Goal: Task Accomplishment & Management: Manage account settings

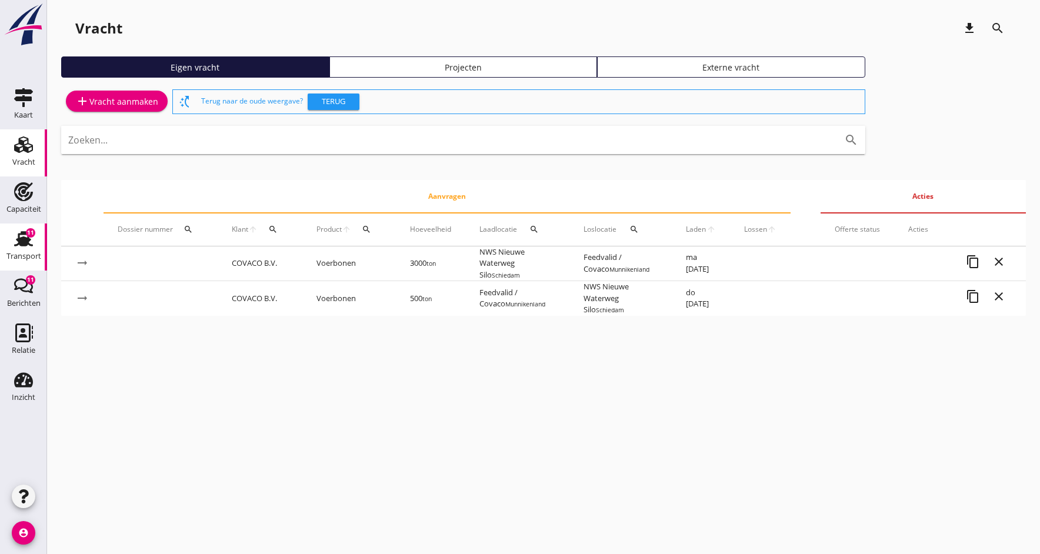
click at [26, 248] on div "Transport" at bounding box center [23, 256] width 35 height 16
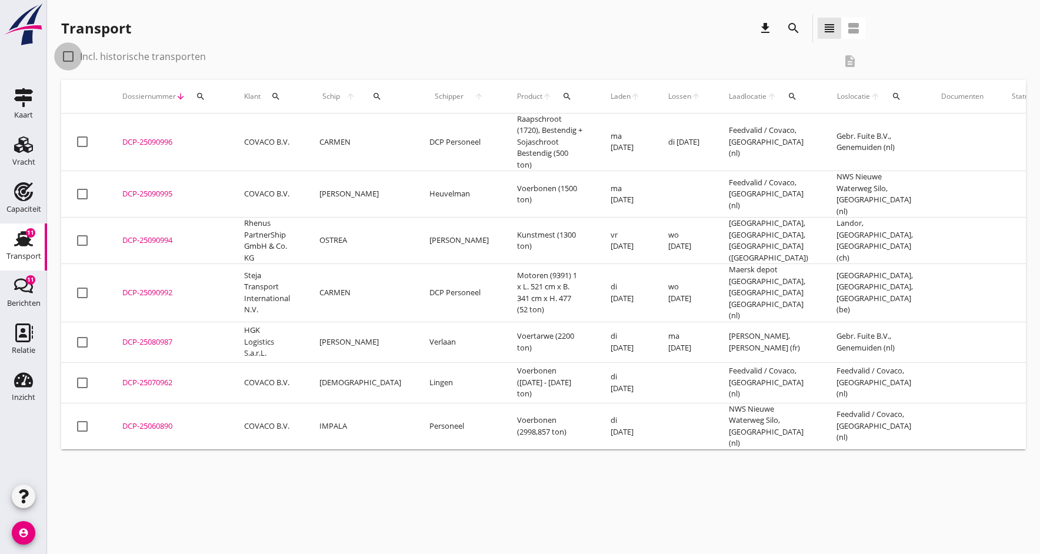
click at [66, 56] on div at bounding box center [68, 56] width 20 height 20
checkbox input "true"
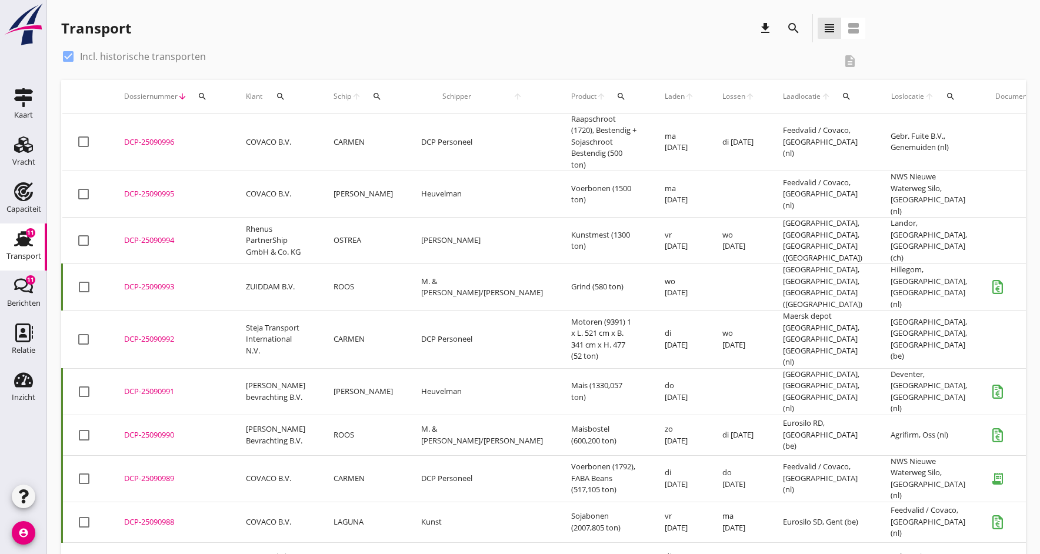
click at [367, 95] on div "search" at bounding box center [378, 96] width 22 height 9
click at [444, 131] on input "Zoek op (scheeps)naam" at bounding box center [426, 130] width 122 height 19
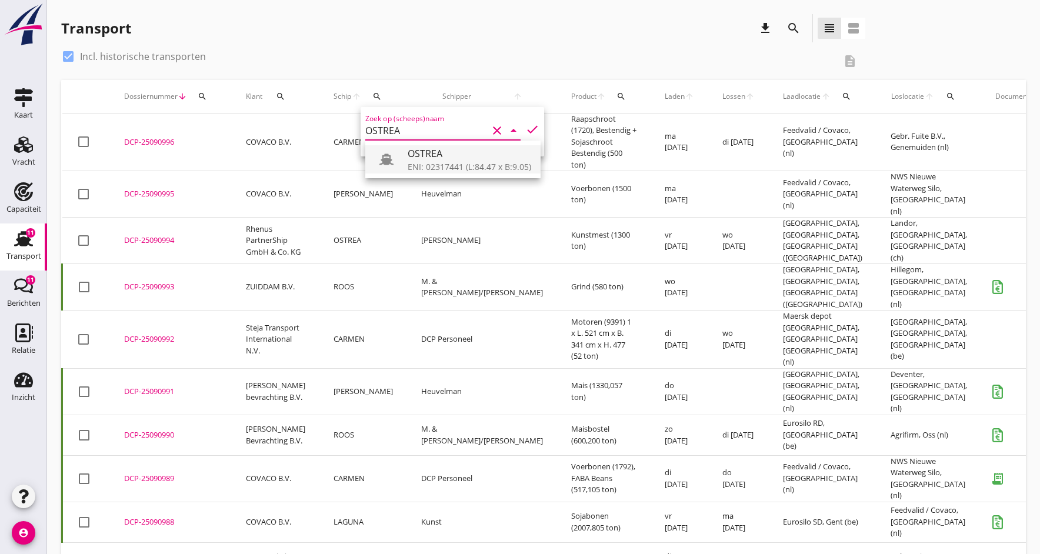
click at [464, 162] on div "ENI: 02317441 (L:84.47 x B:9.05)" at bounding box center [470, 167] width 124 height 12
click at [530, 130] on icon "check" at bounding box center [532, 129] width 14 height 14
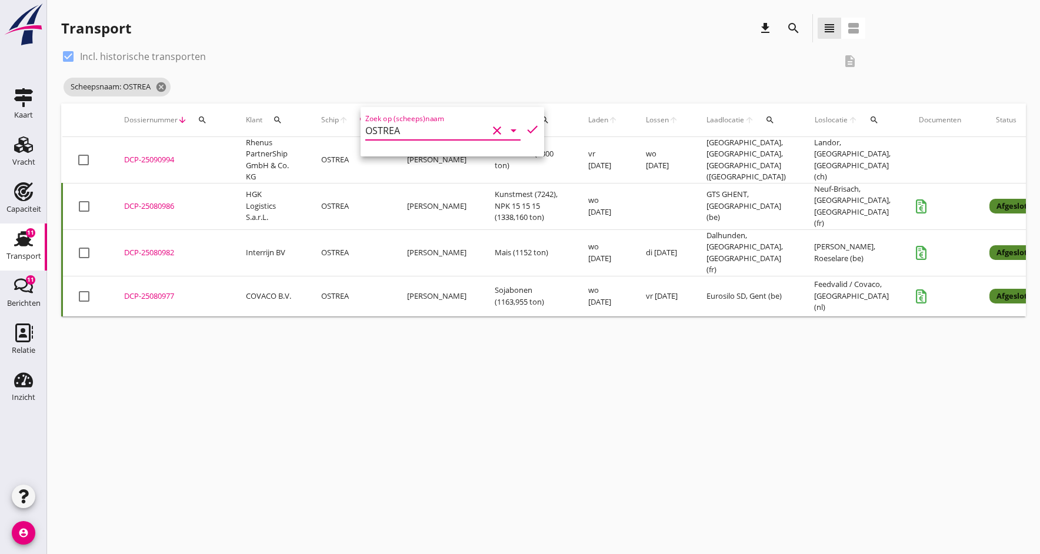
type input "OSTREA"
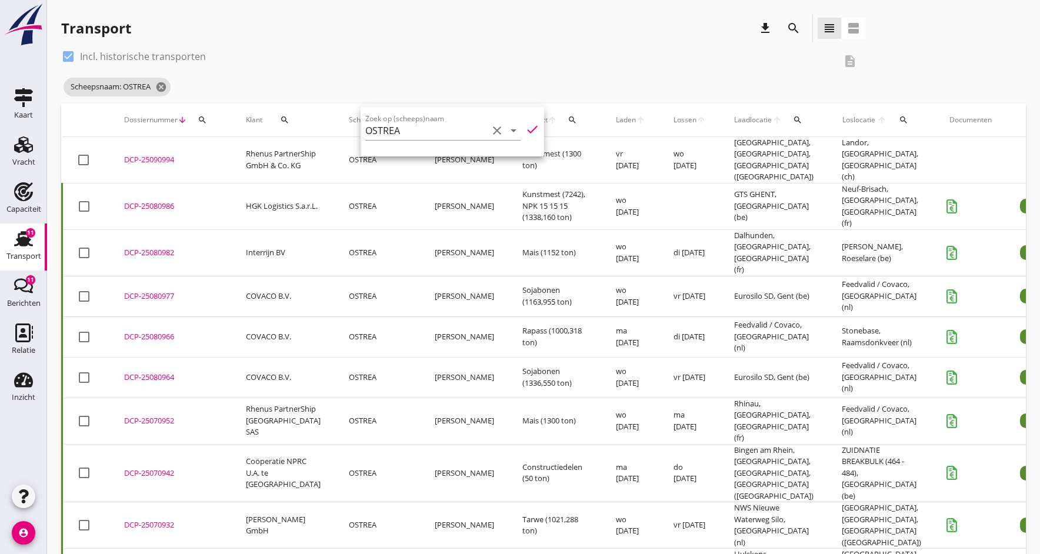
click at [145, 247] on div "DCP-25080982" at bounding box center [171, 253] width 94 height 12
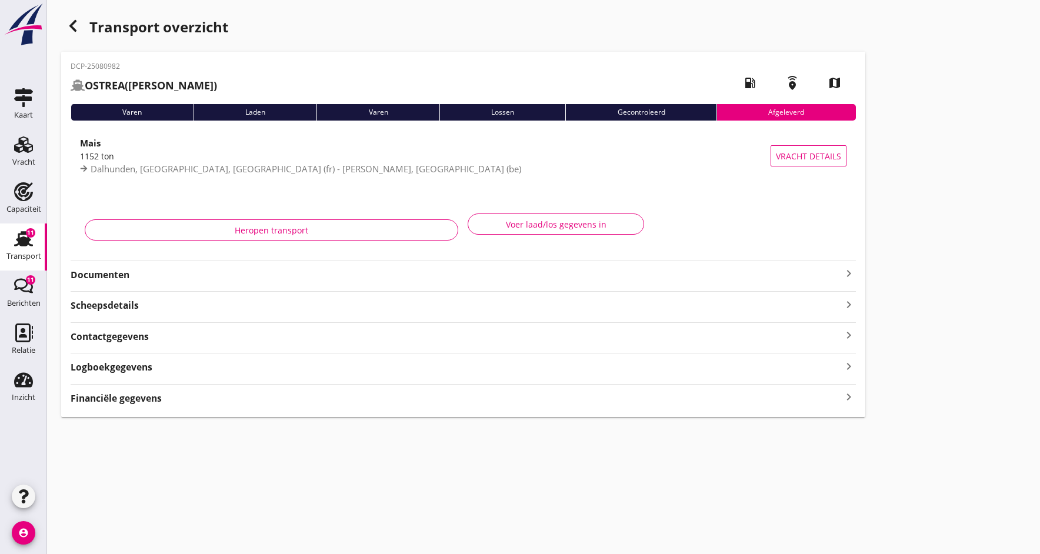
click at [100, 275] on strong "Documenten" at bounding box center [456, 275] width 771 height 14
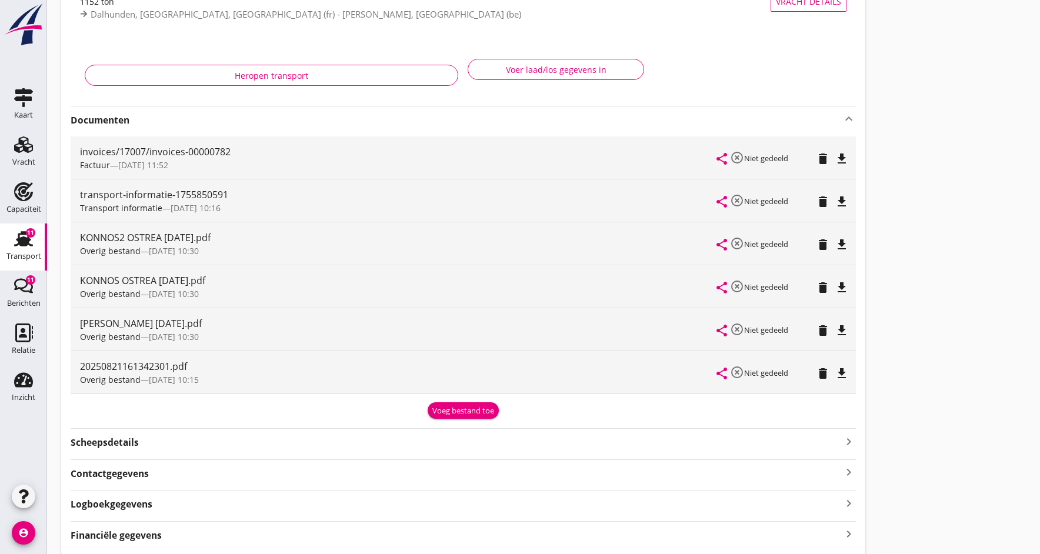
scroll to position [155, 0]
click at [838, 331] on icon "file_download" at bounding box center [842, 330] width 14 height 14
click at [838, 331] on icon "open_in_browser" at bounding box center [842, 330] width 14 height 14
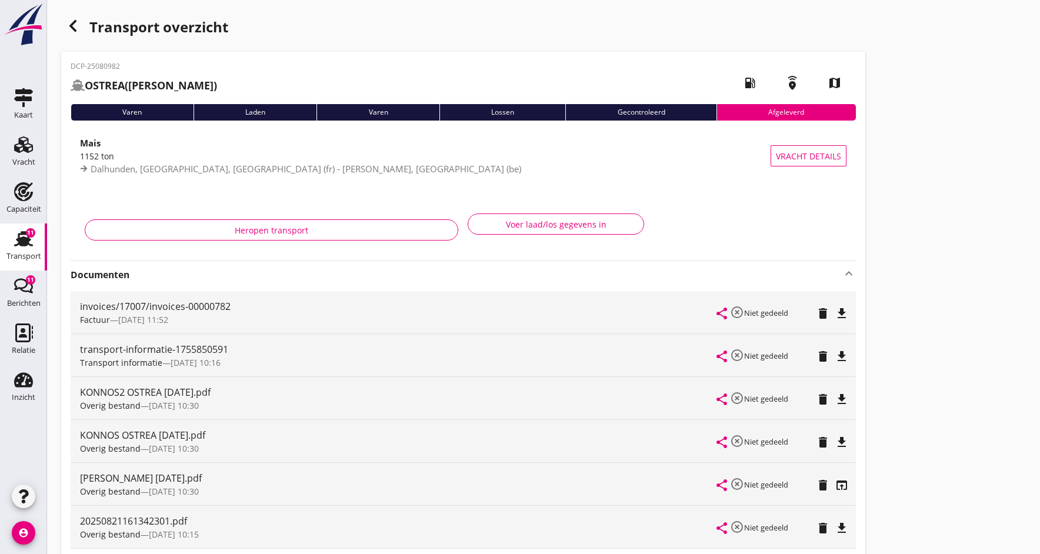
scroll to position [0, 0]
click at [20, 148] on use at bounding box center [23, 145] width 19 height 16
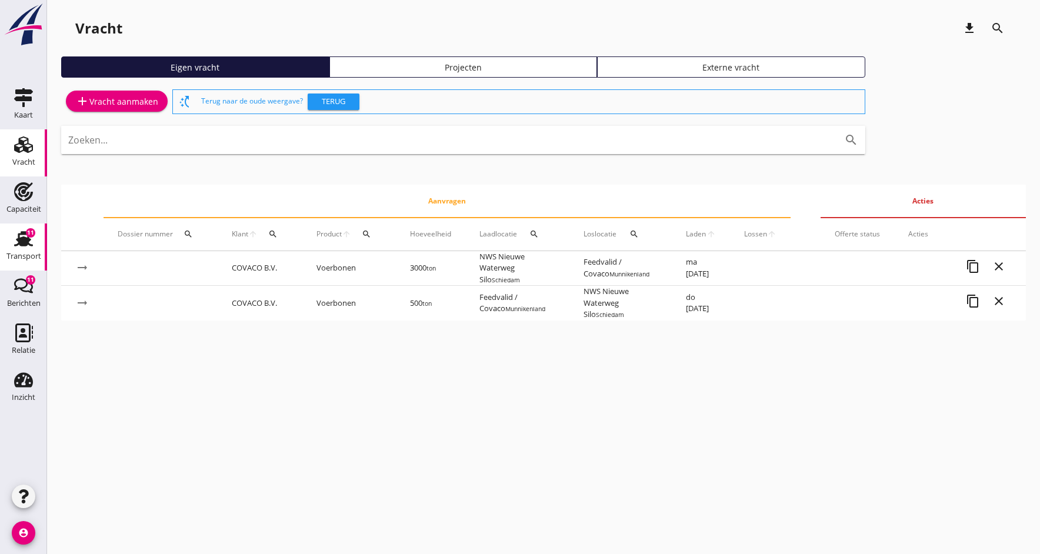
click at [21, 244] on use at bounding box center [23, 238] width 19 height 15
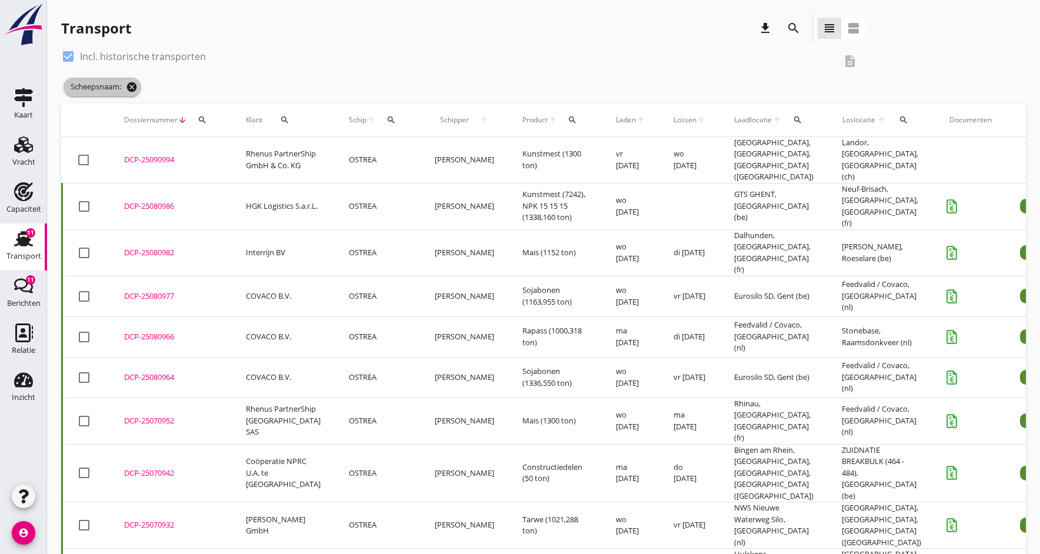
click at [133, 85] on icon "cancel" at bounding box center [132, 87] width 12 height 12
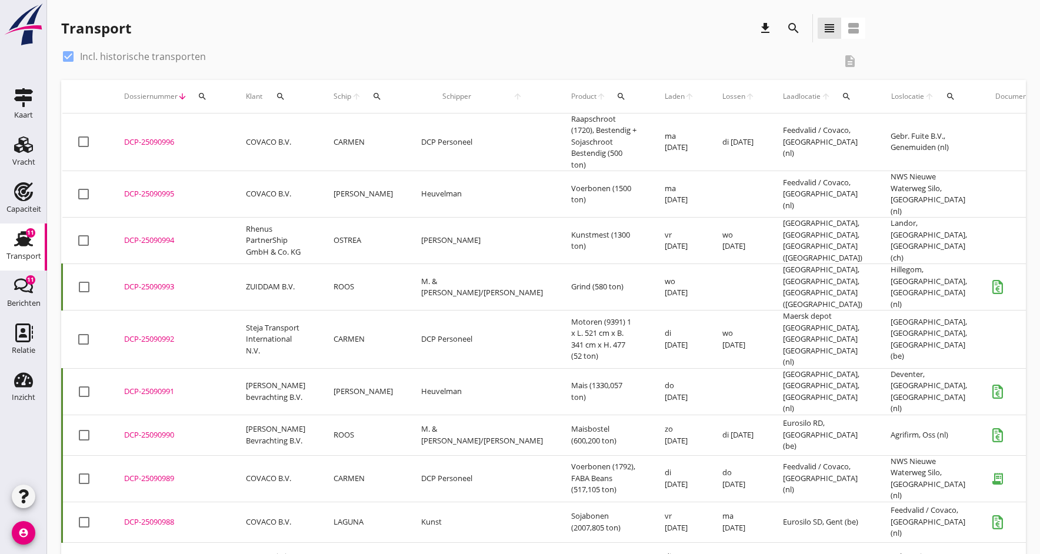
click at [71, 57] on div at bounding box center [68, 56] width 20 height 20
checkbox input "false"
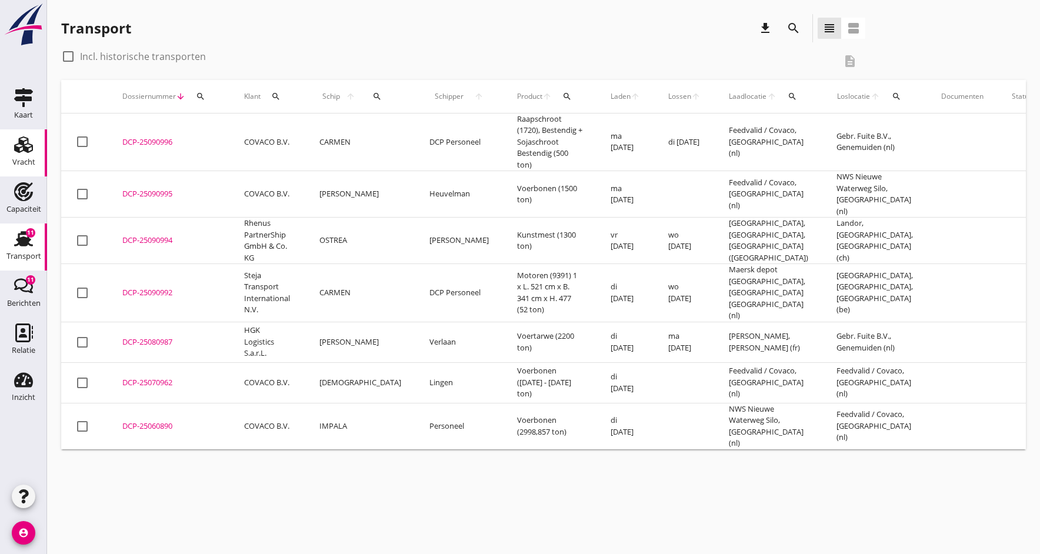
click at [24, 154] on icon "Vracht" at bounding box center [23, 144] width 19 height 19
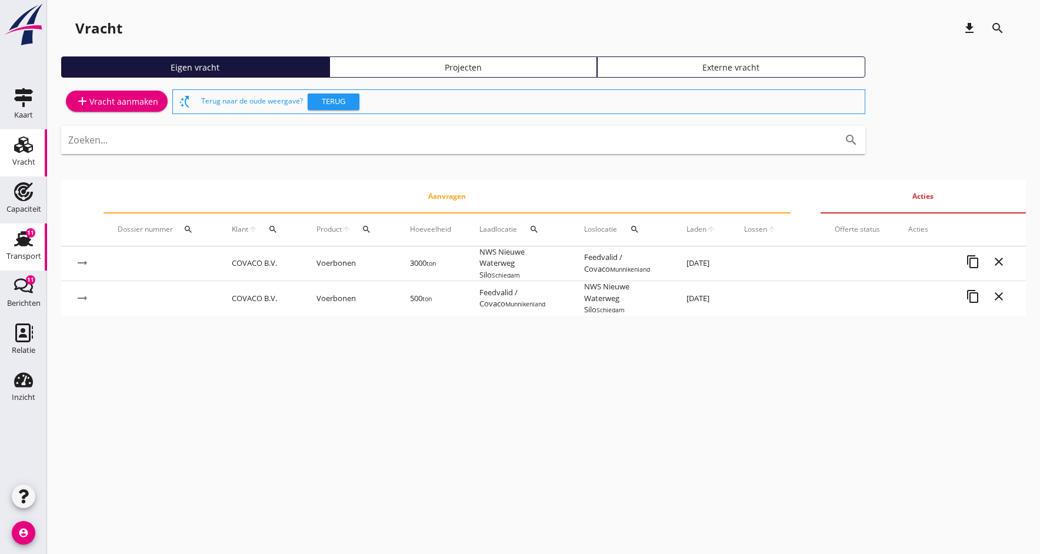
click at [24, 245] on use at bounding box center [23, 238] width 19 height 15
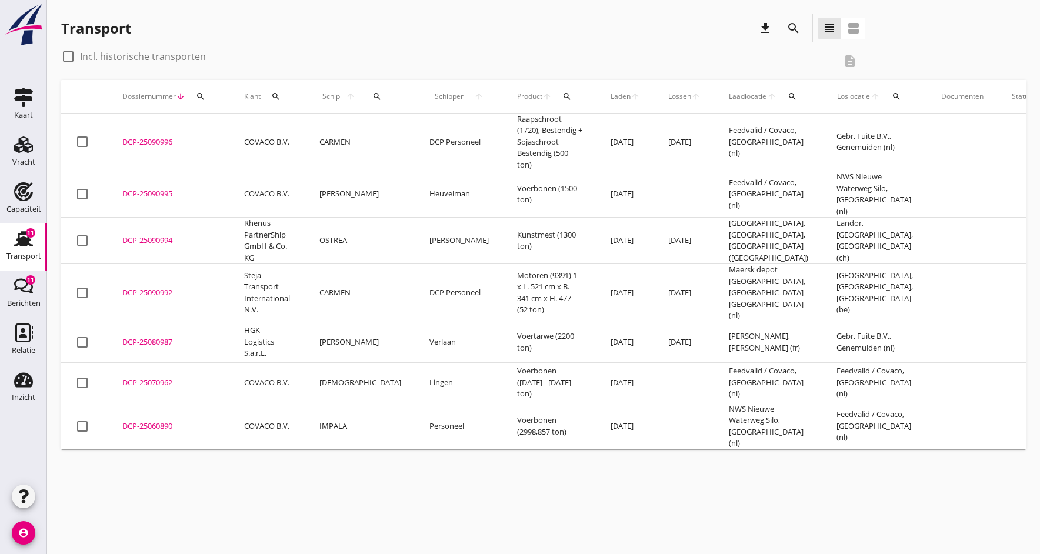
click at [149, 235] on div "DCP-25090994" at bounding box center [169, 241] width 94 height 12
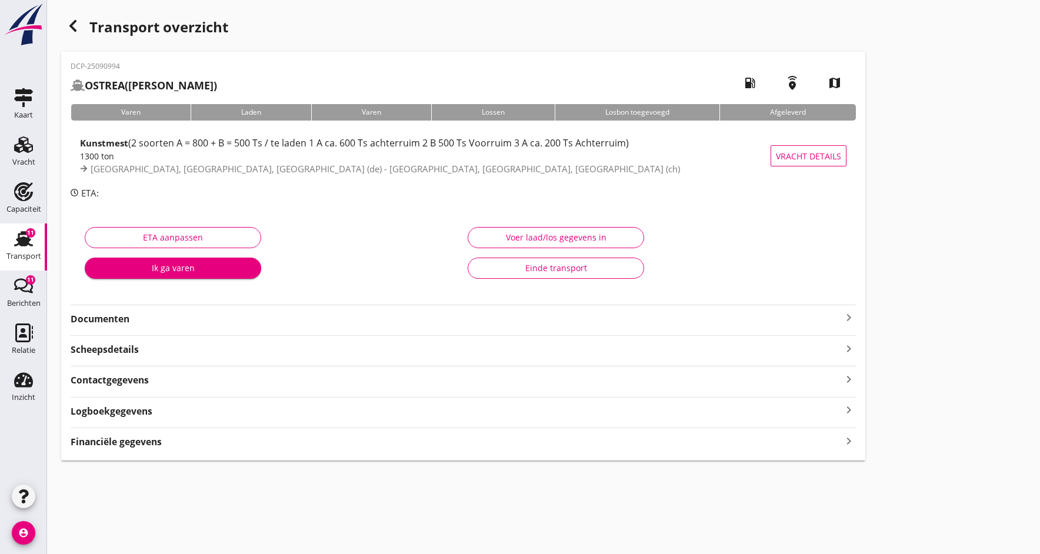
click at [104, 320] on strong "Documenten" at bounding box center [456, 319] width 771 height 14
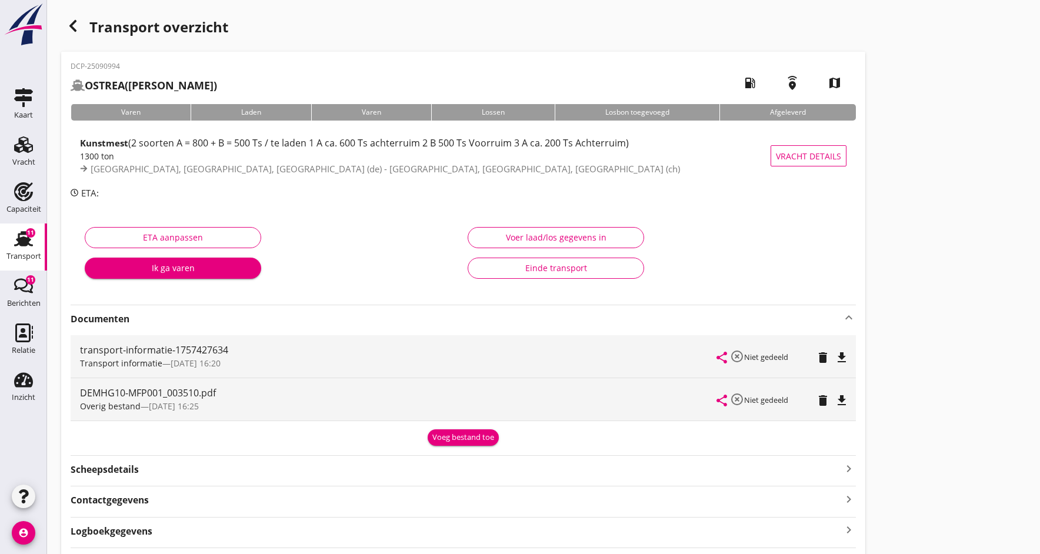
click at [443, 436] on div "Voeg bestand toe" at bounding box center [463, 438] width 62 height 12
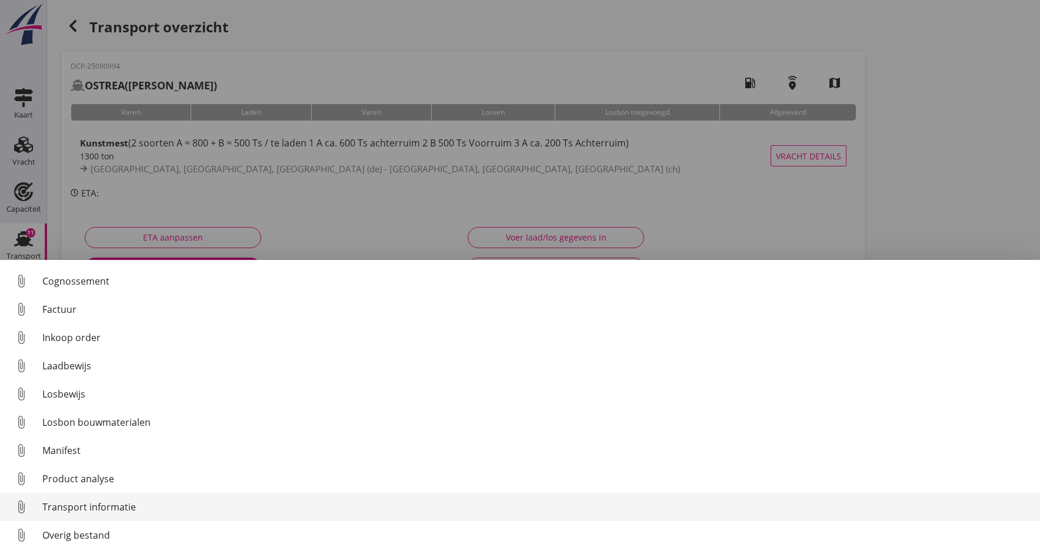
scroll to position [54, 0]
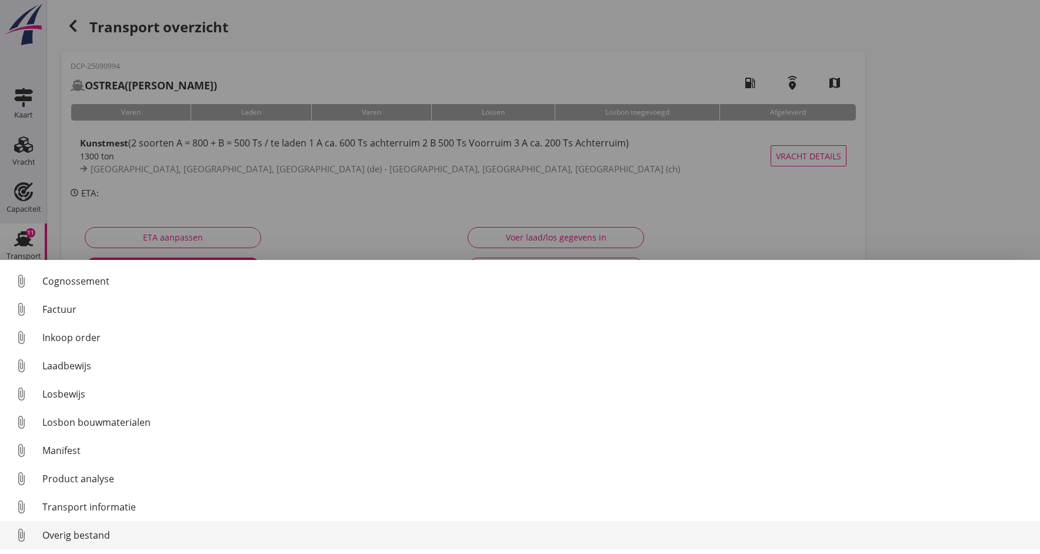
click at [74, 537] on div "Overig bestand" at bounding box center [536, 535] width 988 height 14
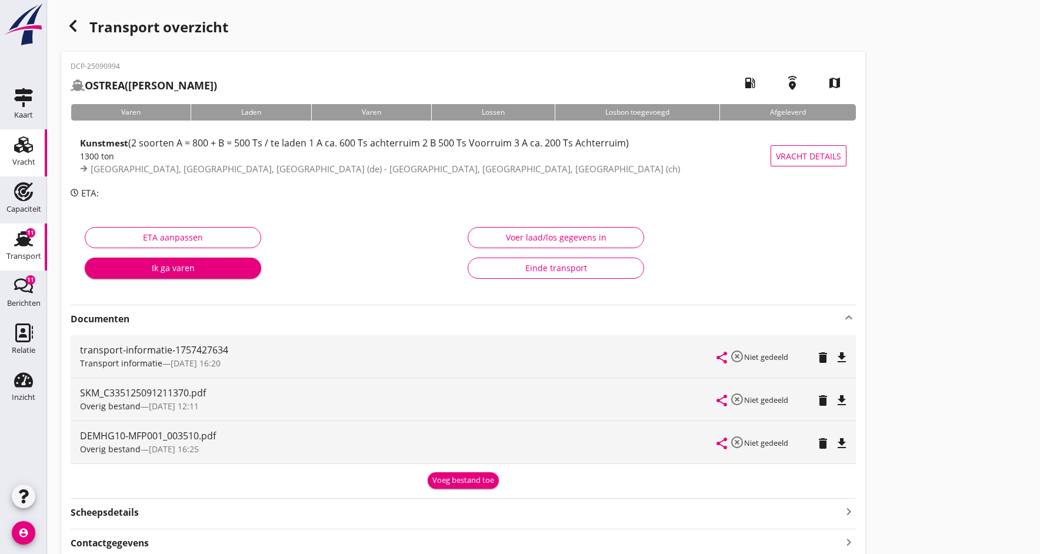
click at [18, 151] on use at bounding box center [23, 145] width 19 height 16
